Goal: Information Seeking & Learning: Learn about a topic

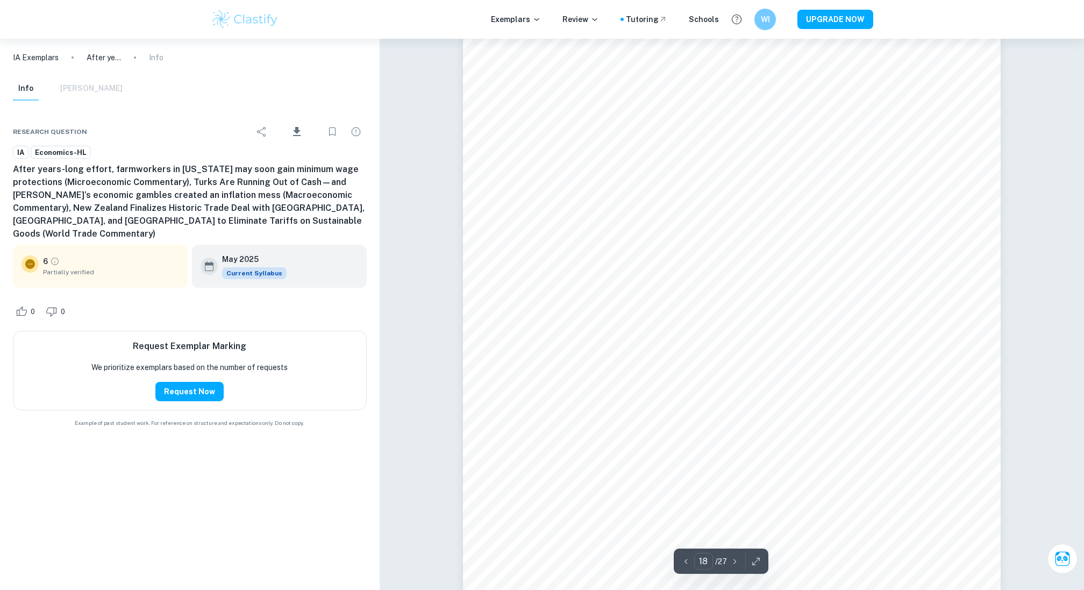
scroll to position [13530, 0]
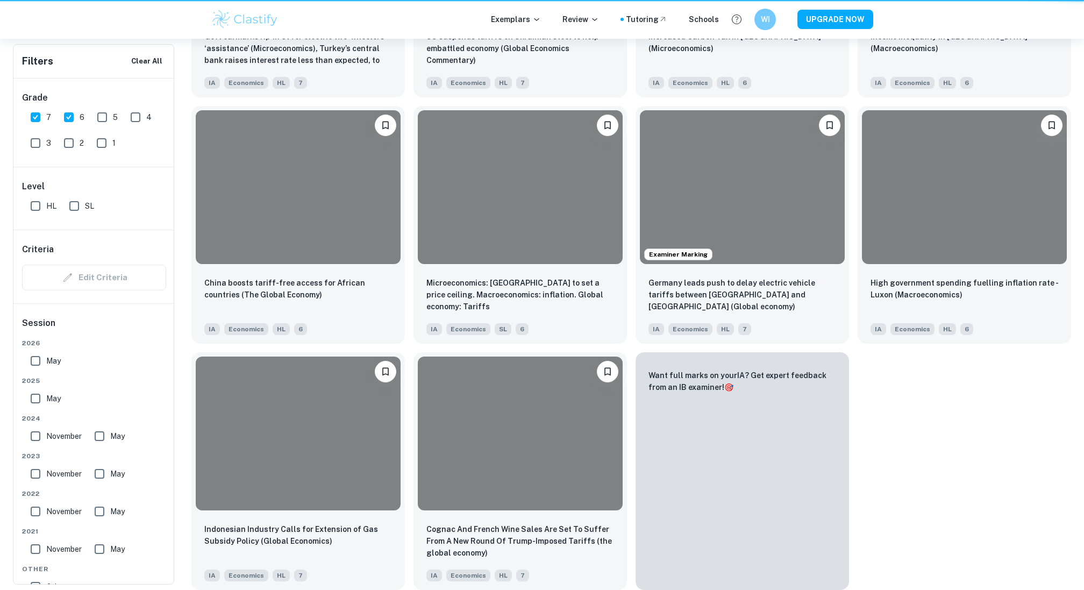
scroll to position [348, 0]
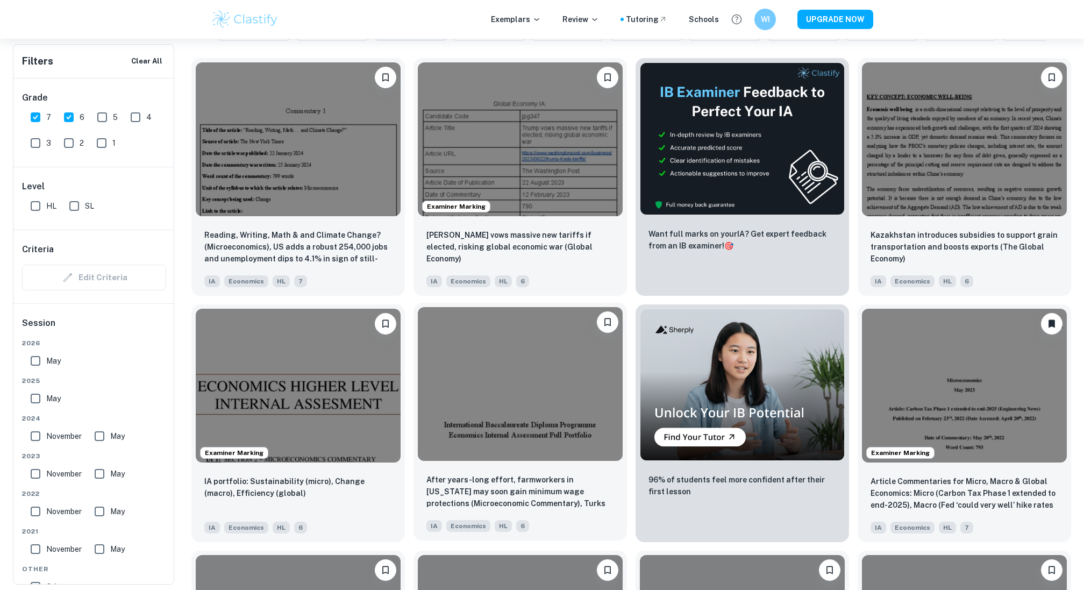
click at [537, 370] on img at bounding box center [520, 384] width 205 height 154
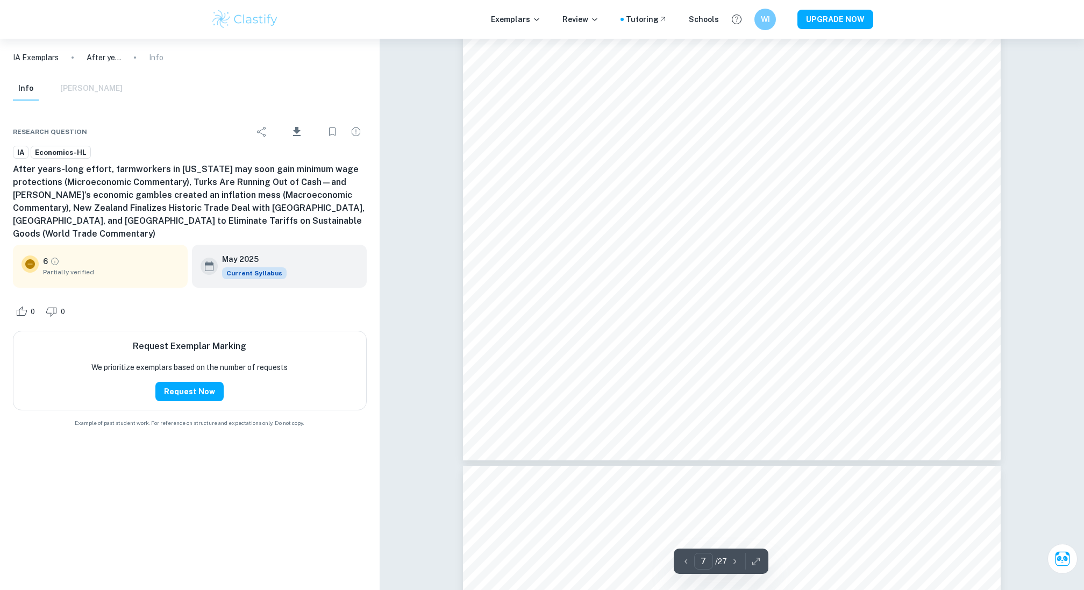
type input "8"
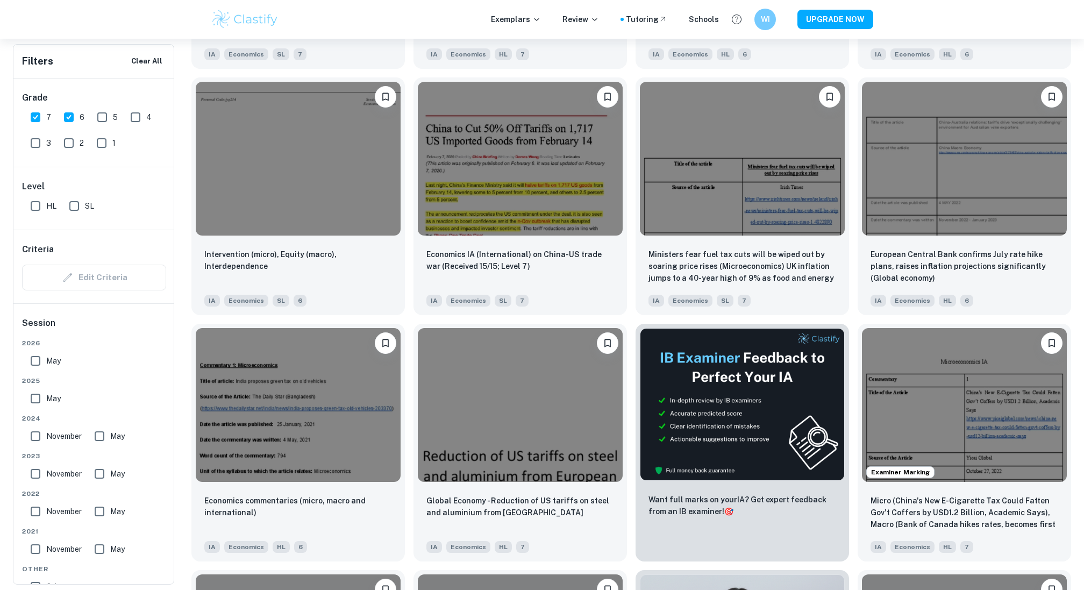
scroll to position [1099, 0]
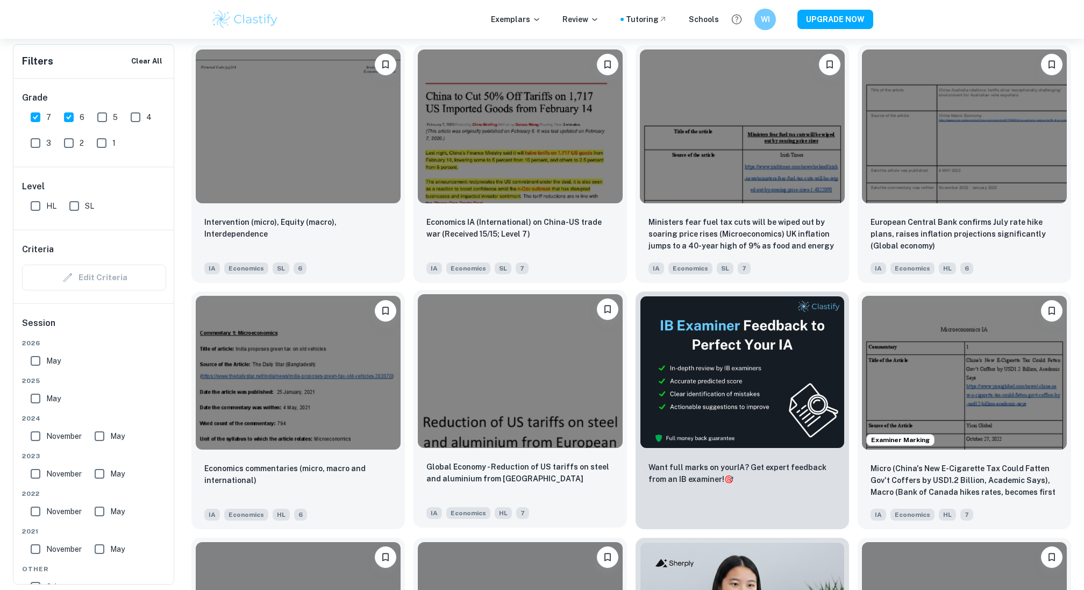
click at [603, 418] on img at bounding box center [520, 371] width 205 height 154
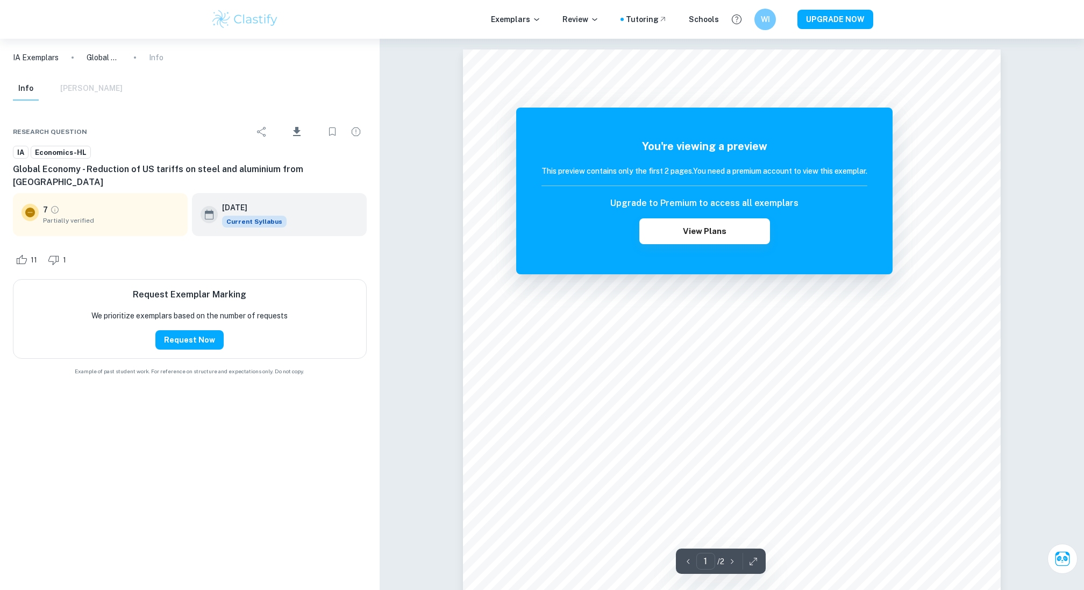
scroll to position [13, 0]
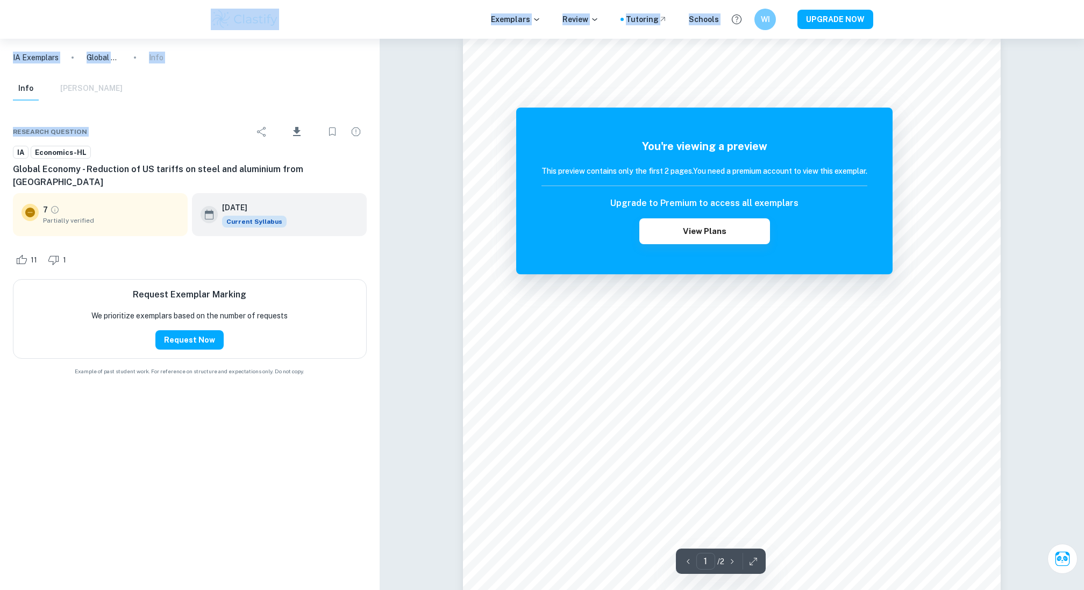
drag, startPoint x: 169, startPoint y: 112, endPoint x: 55, endPoint y: 3, distance: 157.8
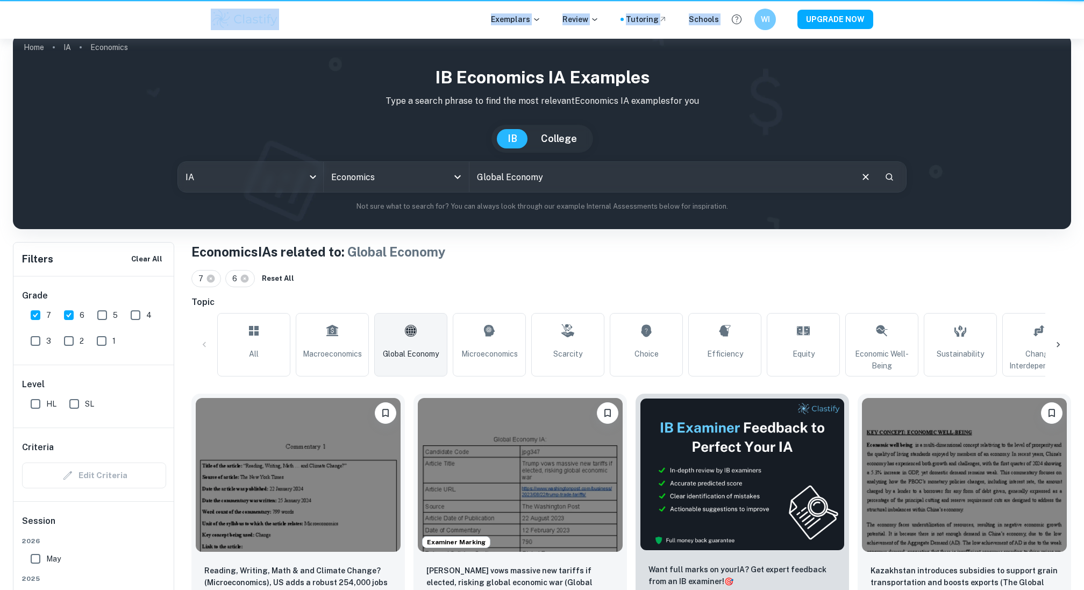
scroll to position [1099, 0]
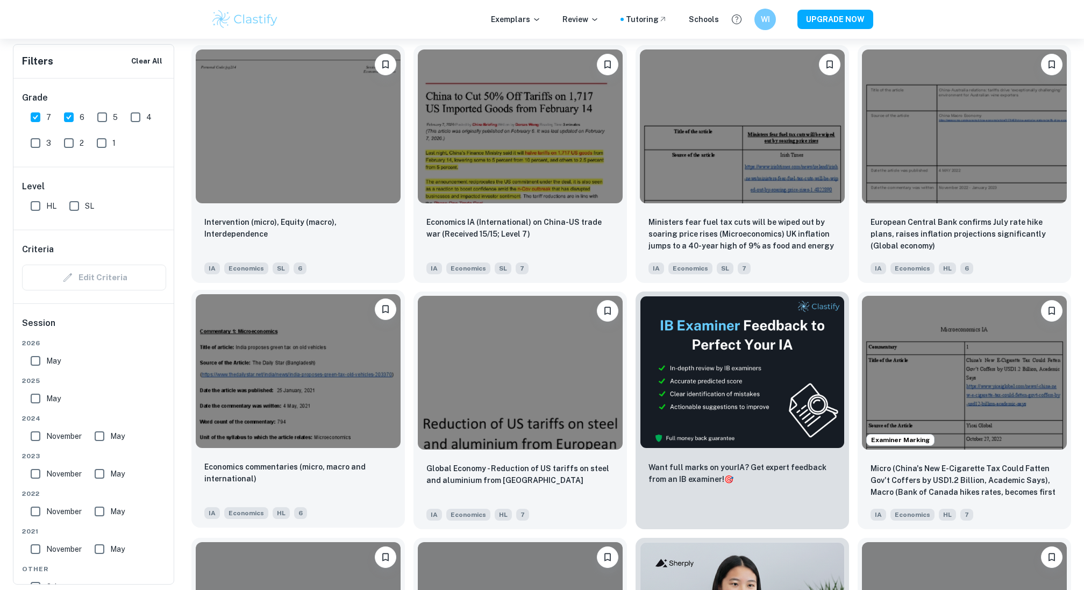
click at [374, 420] on img at bounding box center [298, 371] width 205 height 154
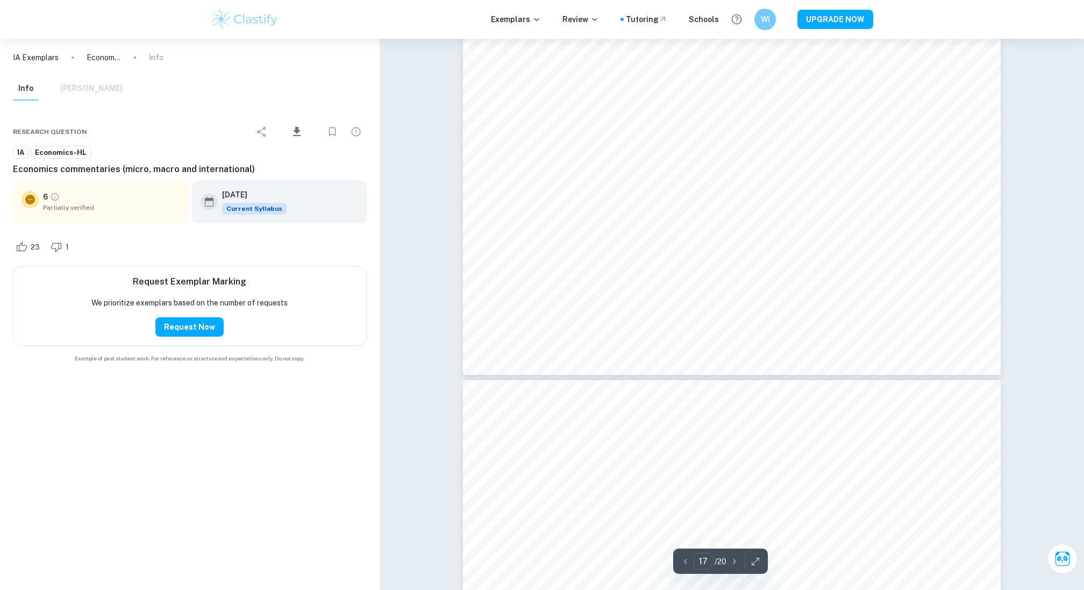
scroll to position [11920, 0]
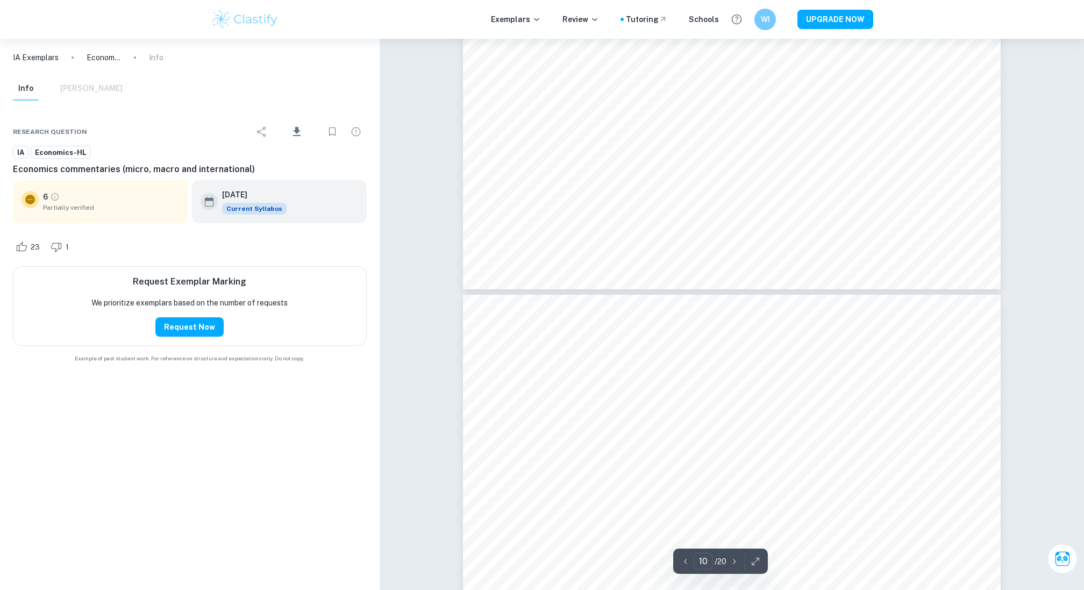
type input "9"
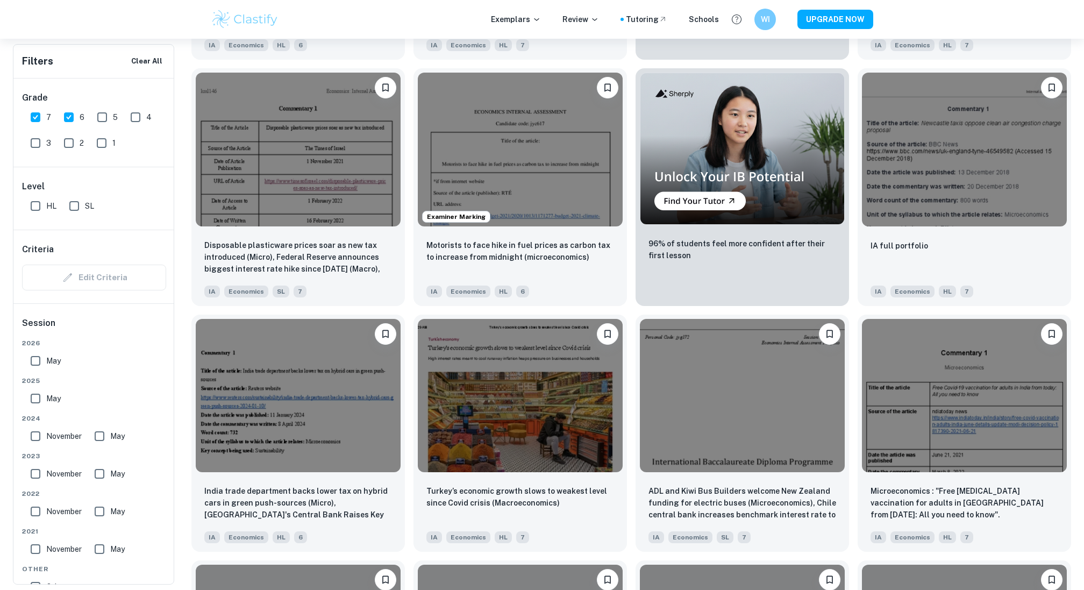
scroll to position [1615, 0]
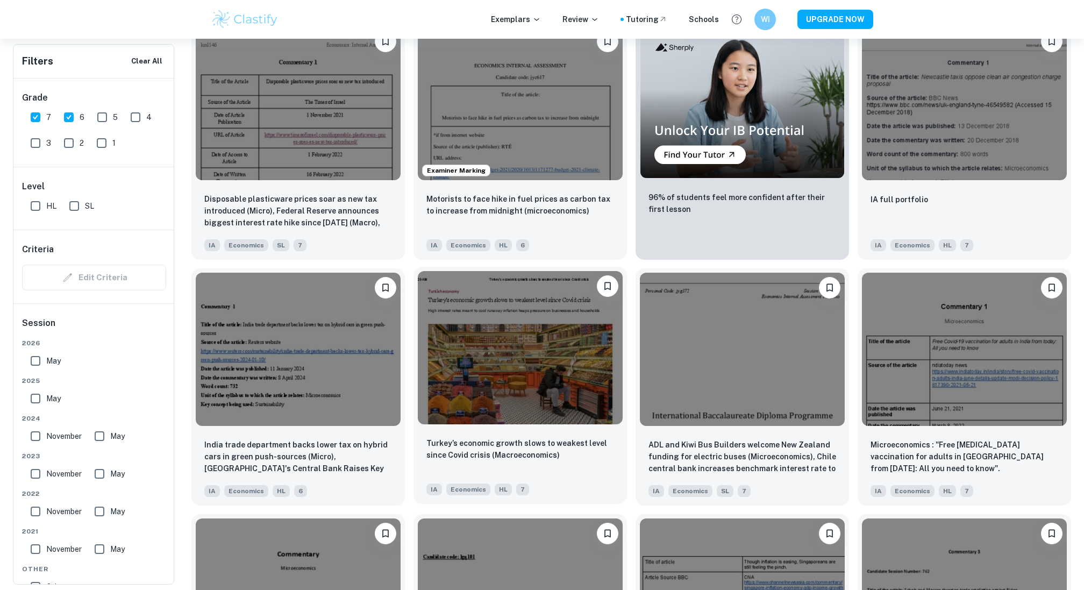
click at [514, 410] on img at bounding box center [520, 348] width 205 height 154
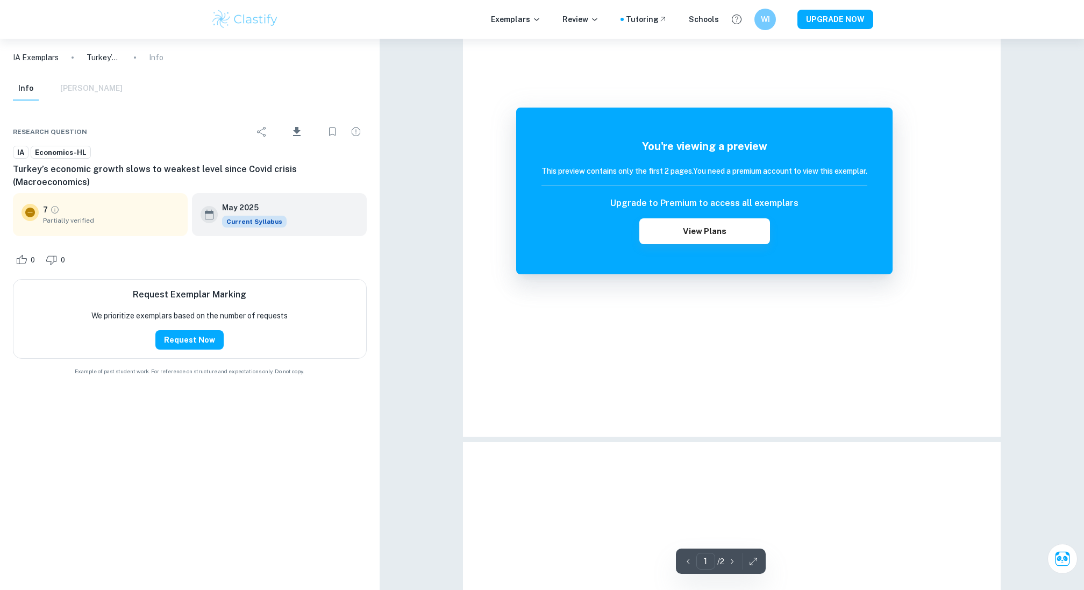
scroll to position [930, 0]
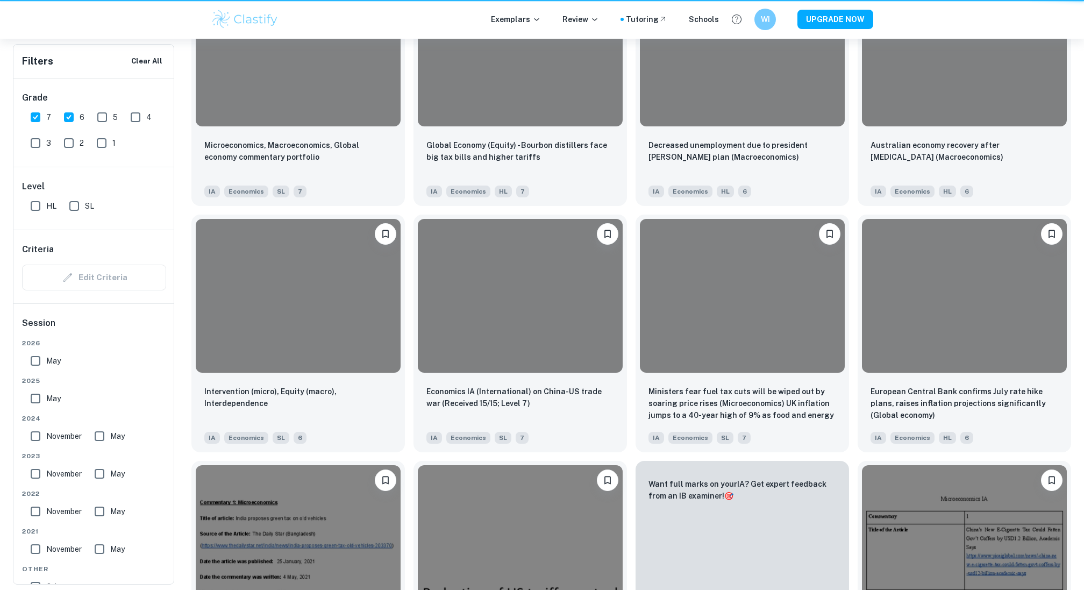
scroll to position [1615, 0]
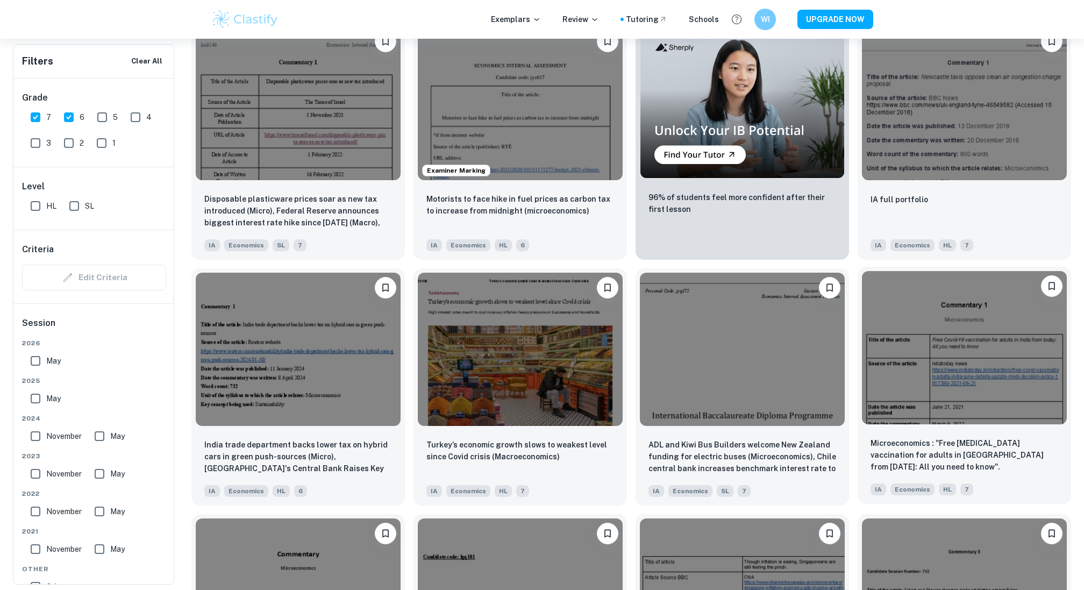
click at [942, 414] on img at bounding box center [964, 348] width 205 height 154
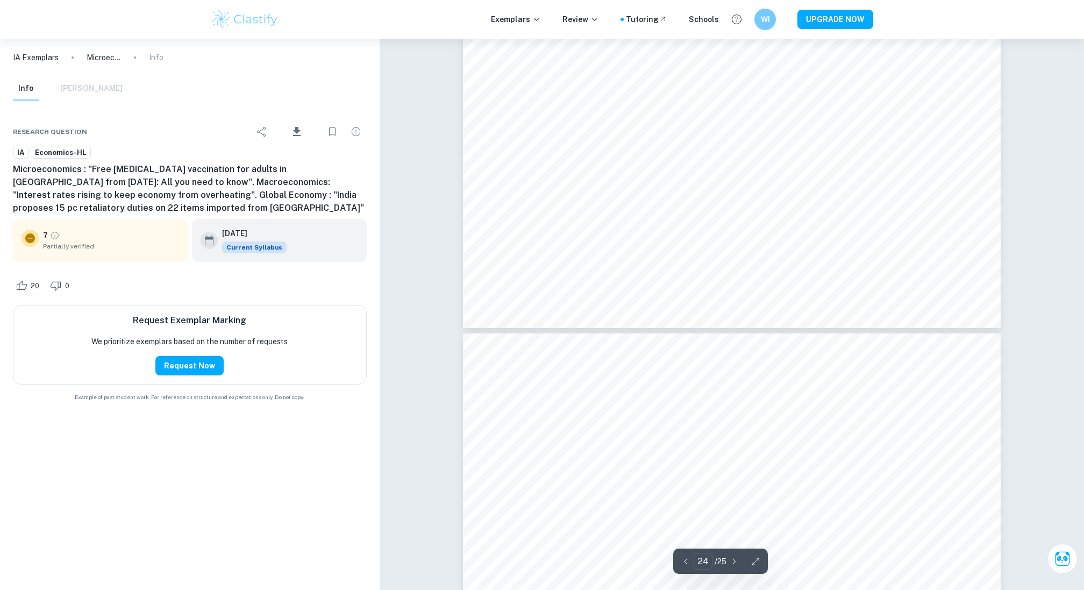
scroll to position [16980, 0]
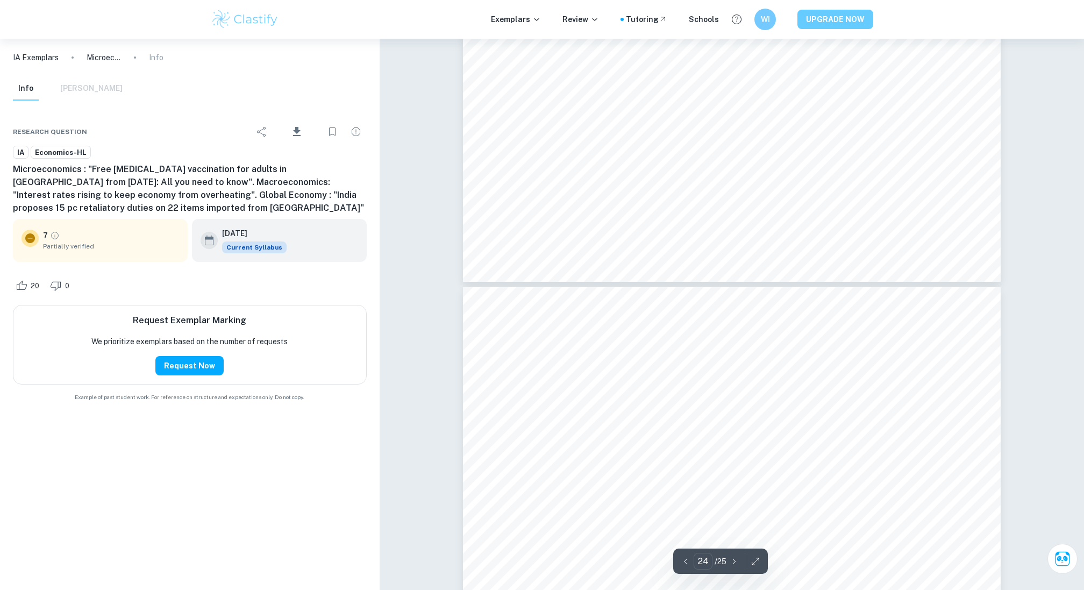
type input "23"
